Goal: Manage account settings

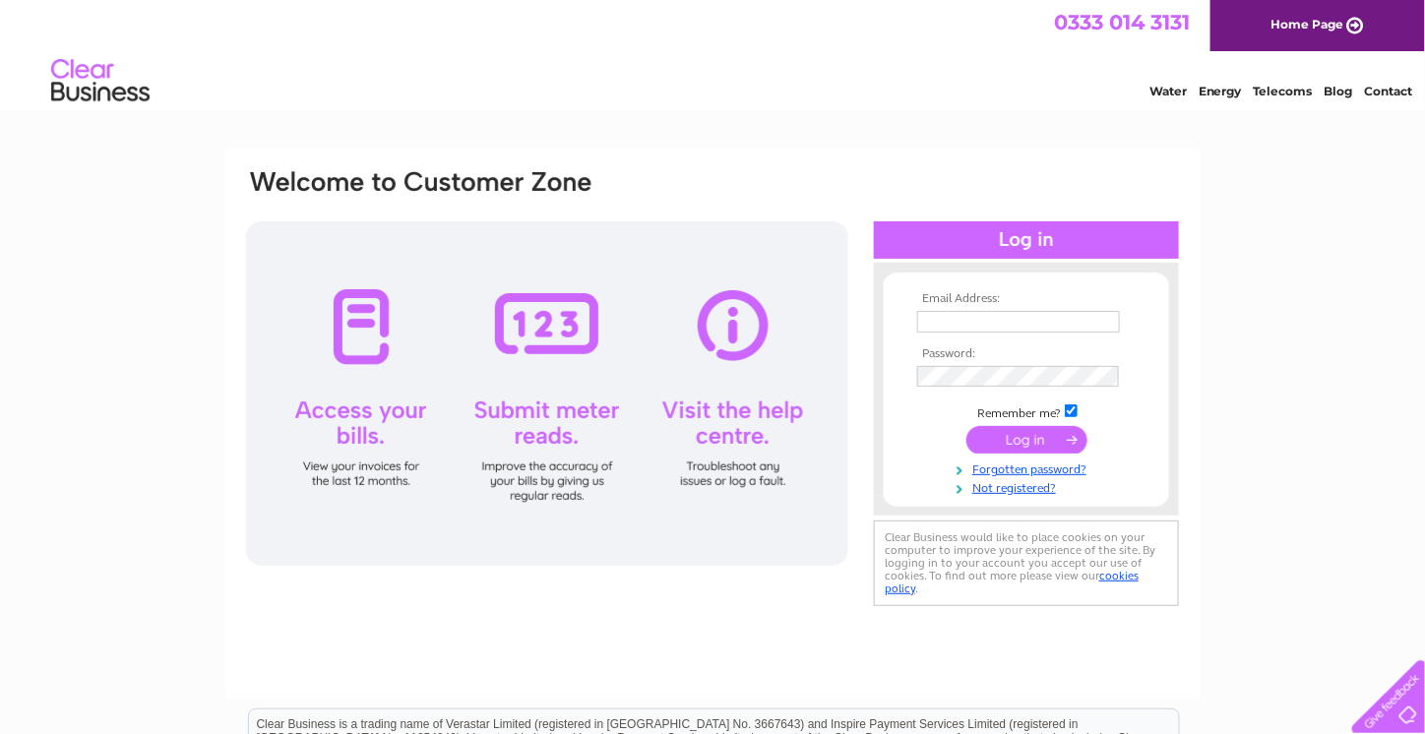
type input "[EMAIL_ADDRESS][DOMAIN_NAME]"
click at [1030, 436] on input "submit" at bounding box center [1027, 440] width 121 height 28
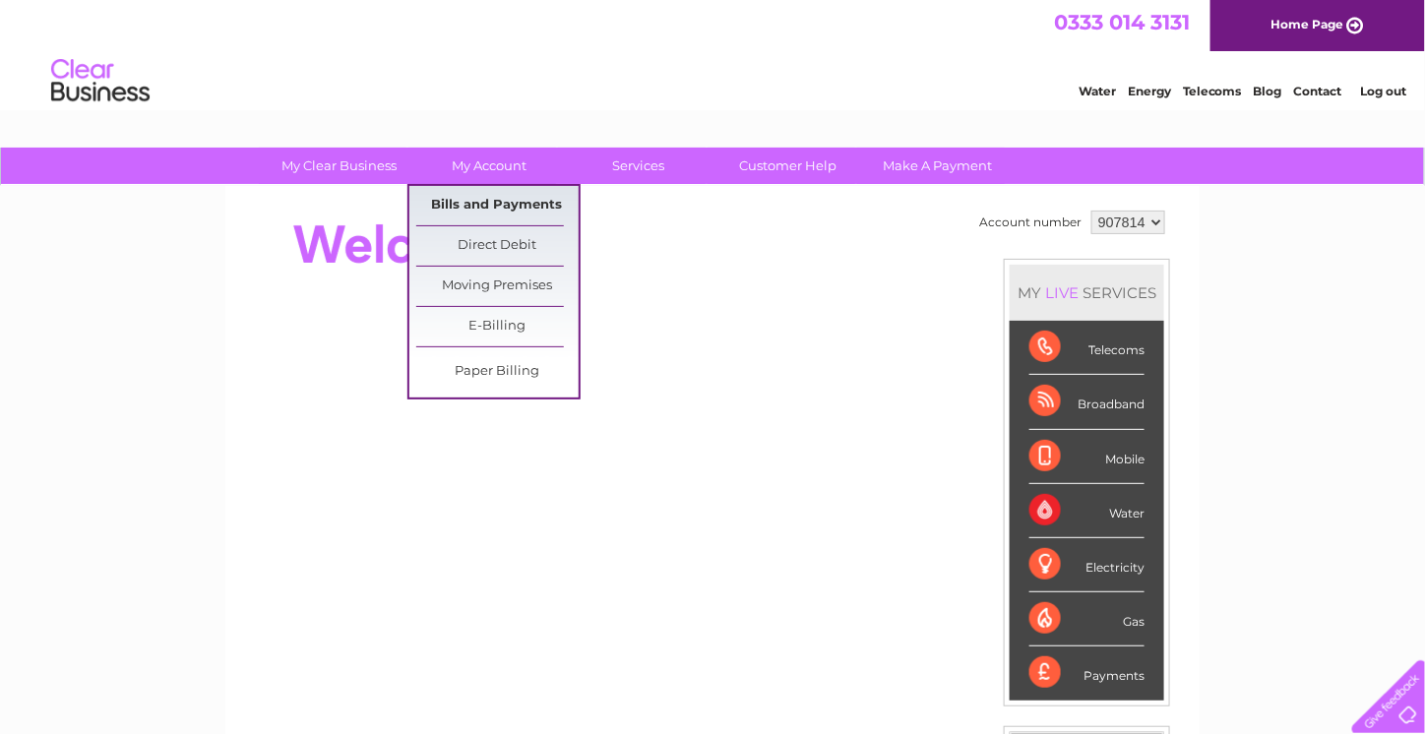
click at [501, 204] on link "Bills and Payments" at bounding box center [497, 205] width 162 height 39
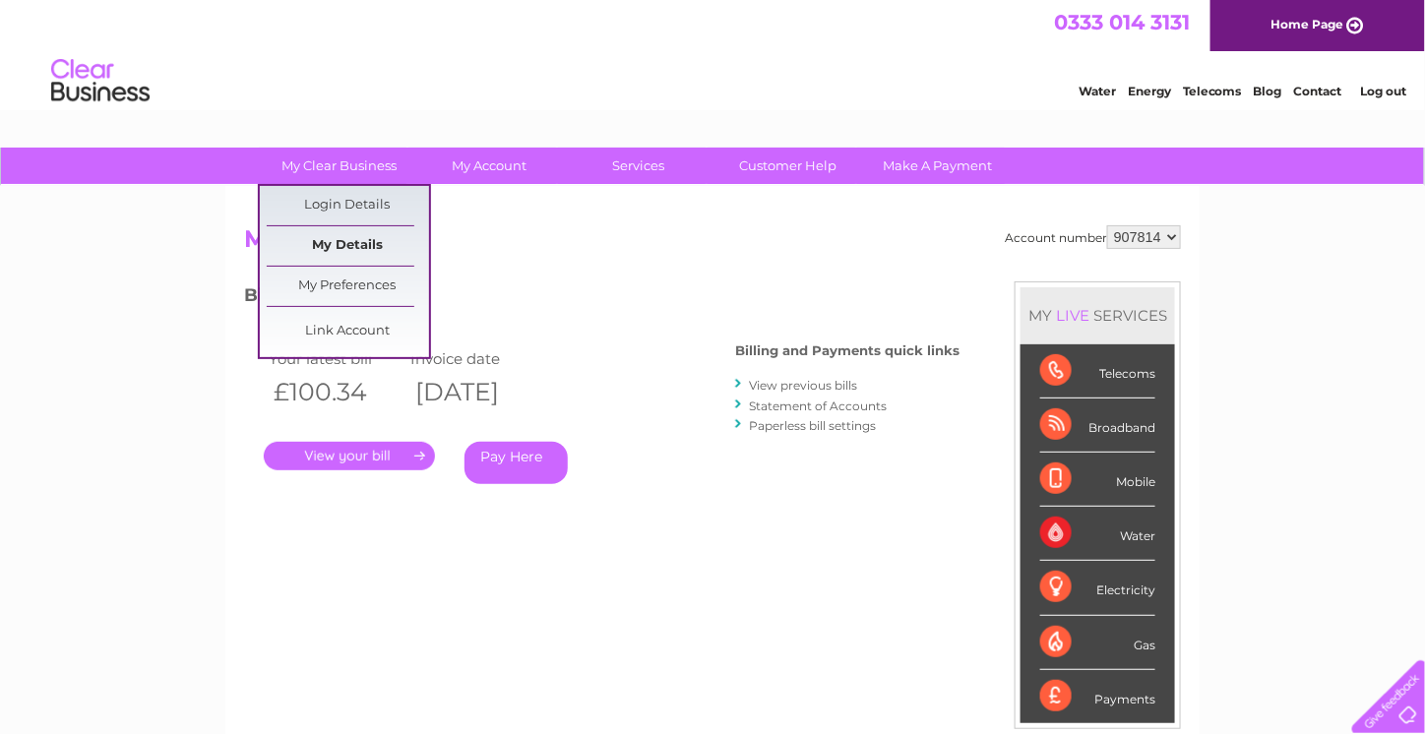
click at [352, 246] on link "My Details" at bounding box center [348, 245] width 162 height 39
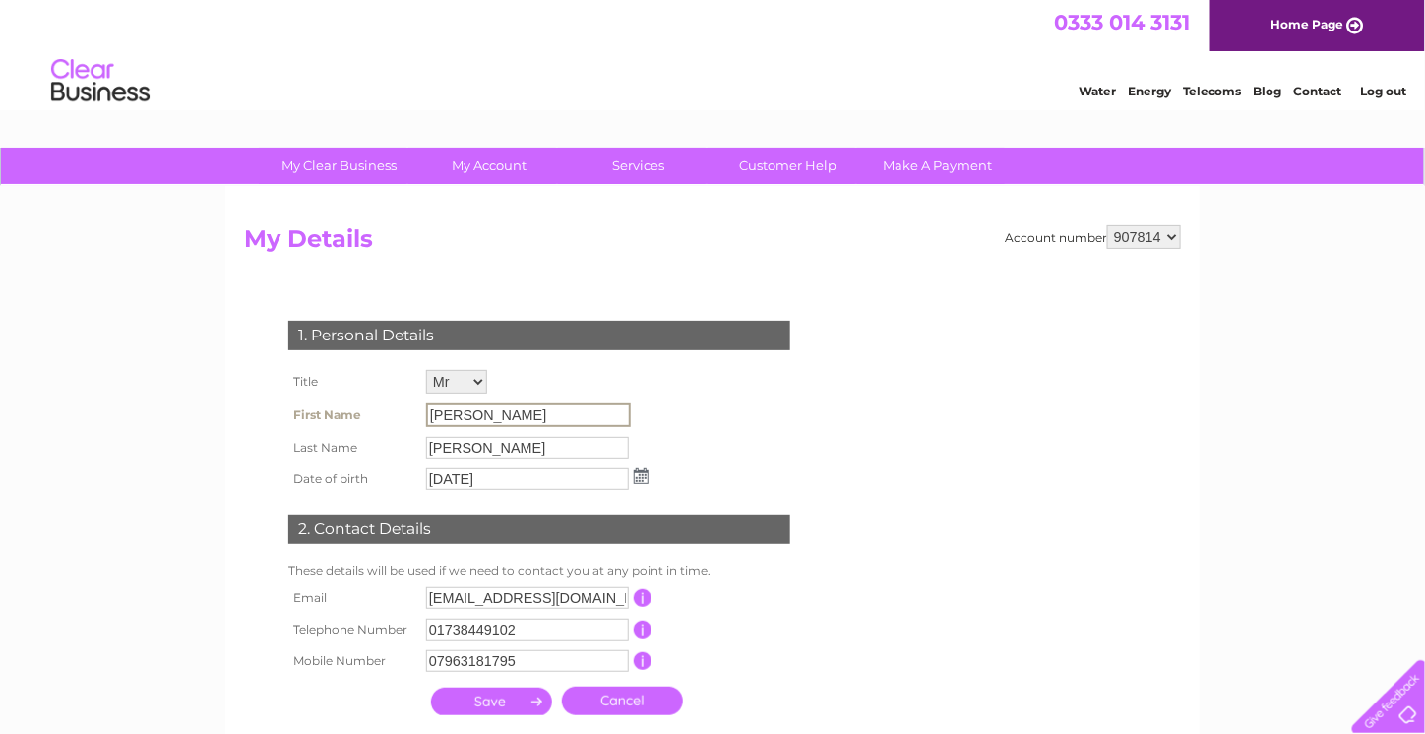
click at [446, 409] on input "Karen" at bounding box center [528, 416] width 205 height 24
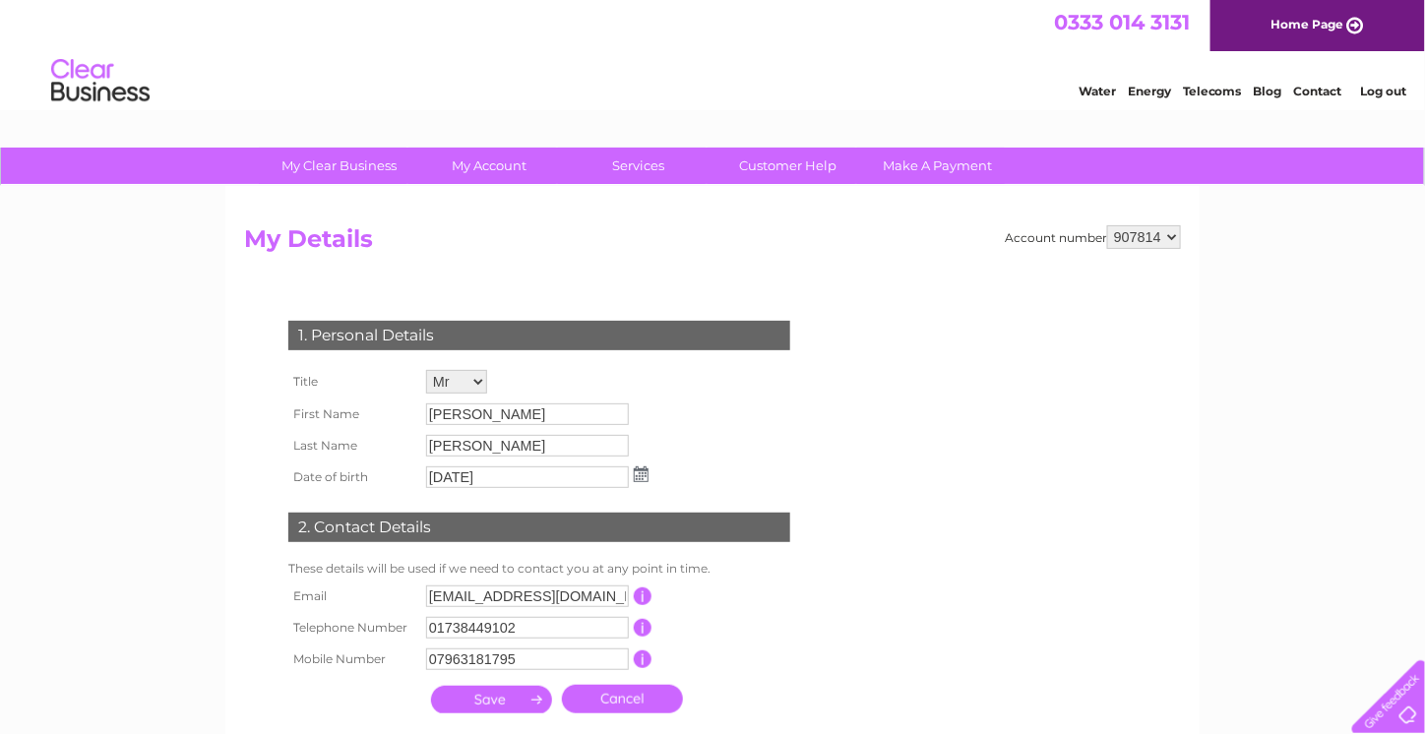
click at [238, 431] on div "Account number 907814 My Details 1. Personal Details Title Mr Mrs Ms Miss Dr Re…" at bounding box center [712, 484] width 975 height 597
